Goal: Task Accomplishment & Management: Manage account settings

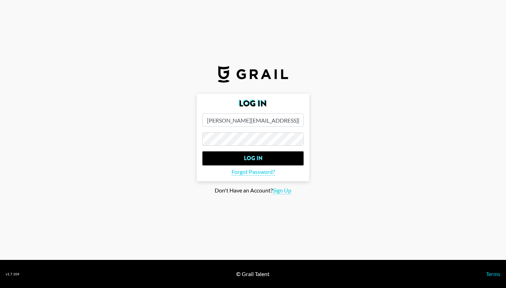
type input "[PERSON_NAME][EMAIL_ADDRESS][PERSON_NAME][DOMAIN_NAME]"
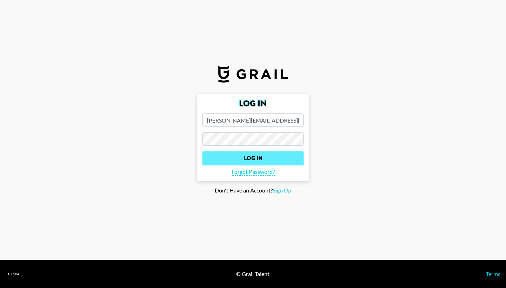
click at [268, 158] on input "Log In" at bounding box center [252, 158] width 101 height 14
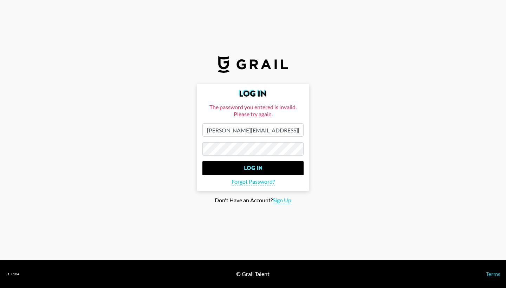
click at [155, 147] on main "Log In The password you entered is invalid. Please try again. miriam.manzi@grai…" at bounding box center [253, 144] width 494 height 120
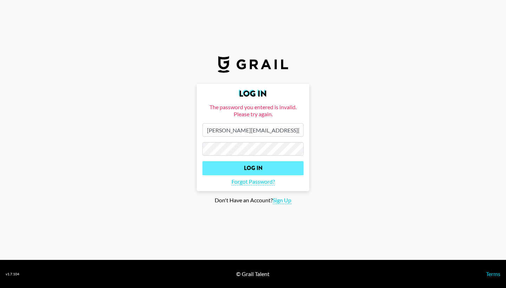
click at [240, 166] on input "Log In" at bounding box center [252, 168] width 101 height 14
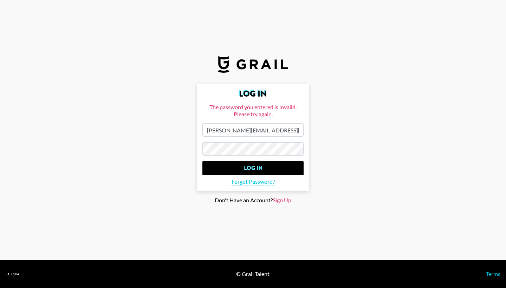
click at [282, 202] on span "Sign Up" at bounding box center [282, 200] width 19 height 7
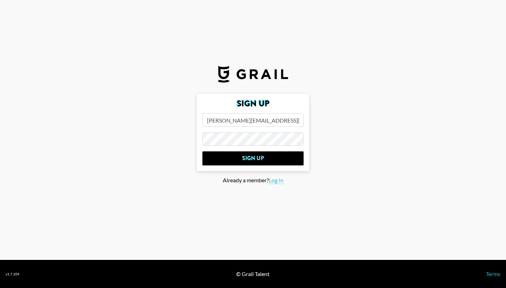
click at [144, 137] on main "Sign Up miriam.manzi@grail-talent.com Sign Up Already a member? Log In" at bounding box center [253, 144] width 494 height 100
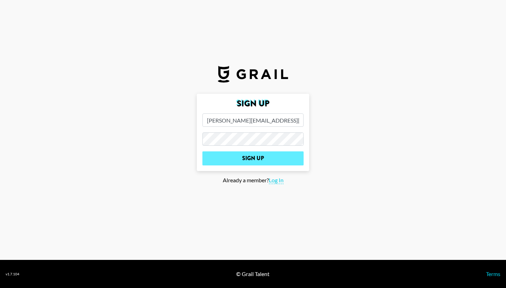
click at [218, 162] on input "Sign Up" at bounding box center [252, 158] width 101 height 14
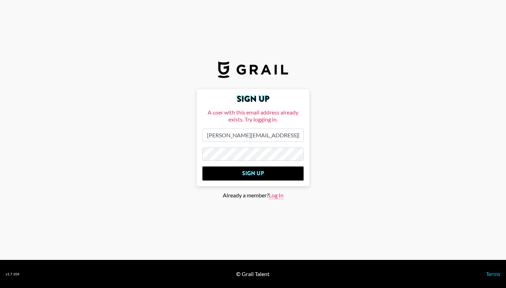
click at [276, 194] on span "Log In" at bounding box center [276, 195] width 15 height 7
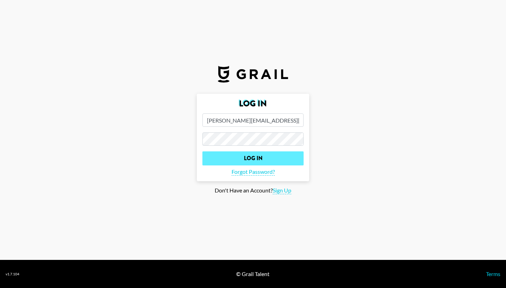
click at [279, 156] on input "Log In" at bounding box center [252, 158] width 101 height 14
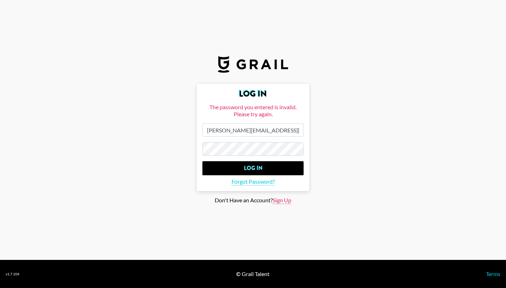
click at [285, 202] on span "Sign Up" at bounding box center [282, 200] width 19 height 7
type input "Sign Up"
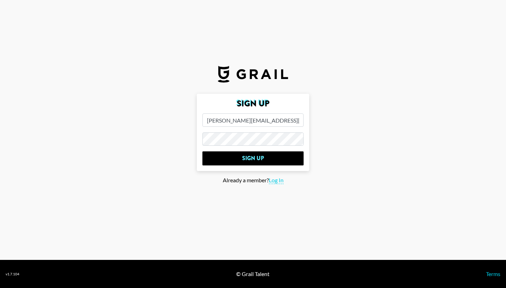
click at [292, 194] on main "Sign Up miriam.manzi@grail-talent.com Sign Up Already a member? Log In" at bounding box center [253, 144] width 494 height 100
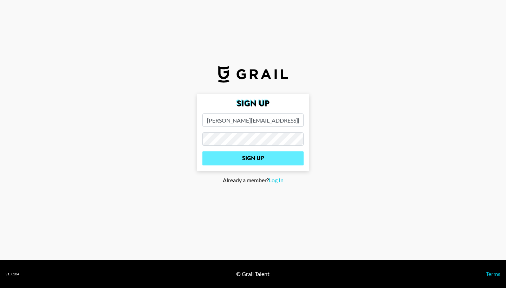
click at [269, 160] on input "Sign Up" at bounding box center [252, 158] width 101 height 14
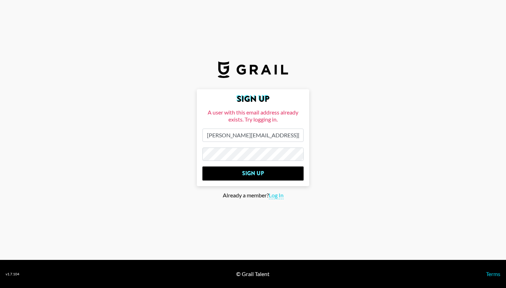
click at [142, 151] on main "Sign Up A user with this email address already exists. Try logging in. miriam.m…" at bounding box center [253, 144] width 494 height 110
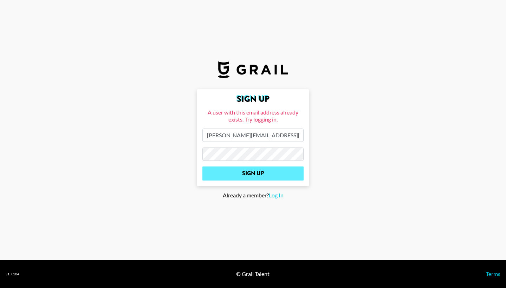
click at [249, 178] on input "Sign Up" at bounding box center [252, 173] width 101 height 14
click at [280, 175] on input "Sign Up" at bounding box center [252, 173] width 101 height 14
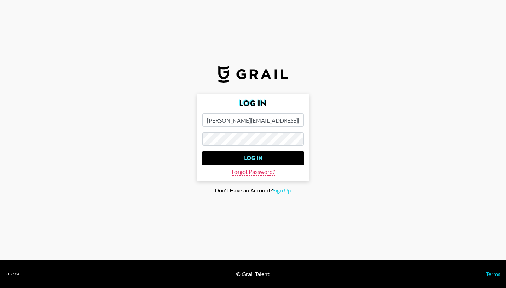
type input "[PERSON_NAME][EMAIL_ADDRESS][PERSON_NAME][DOMAIN_NAME]"
click at [262, 174] on span "Forgot Password?" at bounding box center [252, 171] width 43 height 7
type input "[PERSON_NAME][EMAIL_ADDRESS][PERSON_NAME][DOMAIN_NAME]"
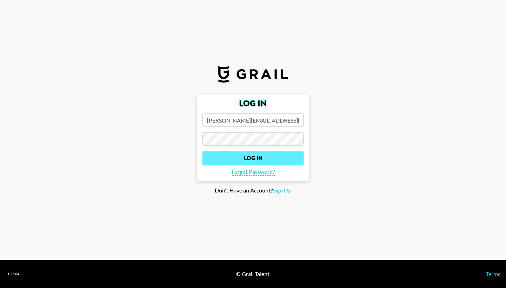
click at [257, 159] on input "Log In" at bounding box center [252, 158] width 101 height 14
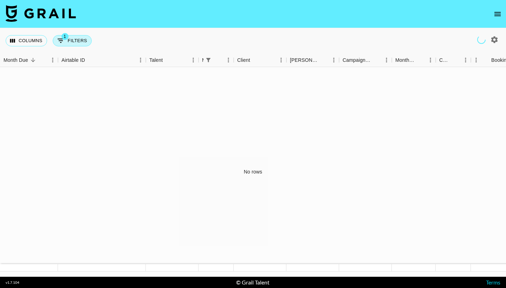
click at [79, 42] on button "1 Filters" at bounding box center [72, 40] width 39 height 11
select select "managerIds"
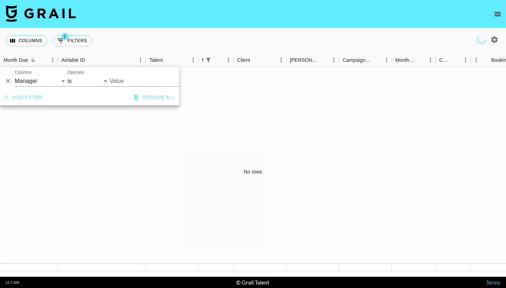
click at [331, 130] on div "No rows" at bounding box center [253, 172] width 506 height 210
